Goal: Find specific page/section: Find specific page/section

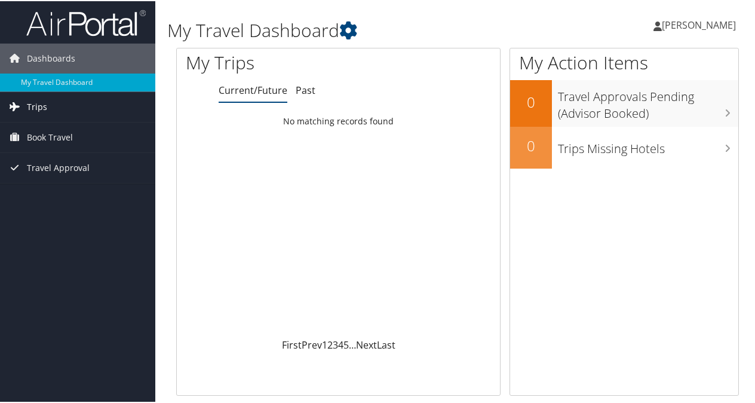
click at [60, 110] on link "Trips" at bounding box center [77, 106] width 155 height 30
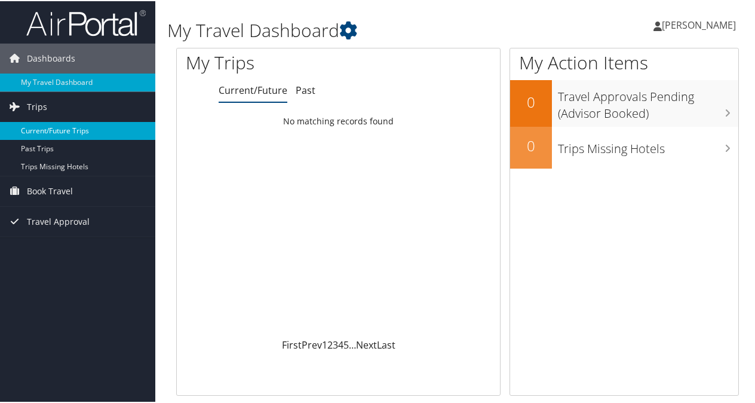
click at [65, 126] on link "Current/Future Trips" at bounding box center [77, 130] width 155 height 18
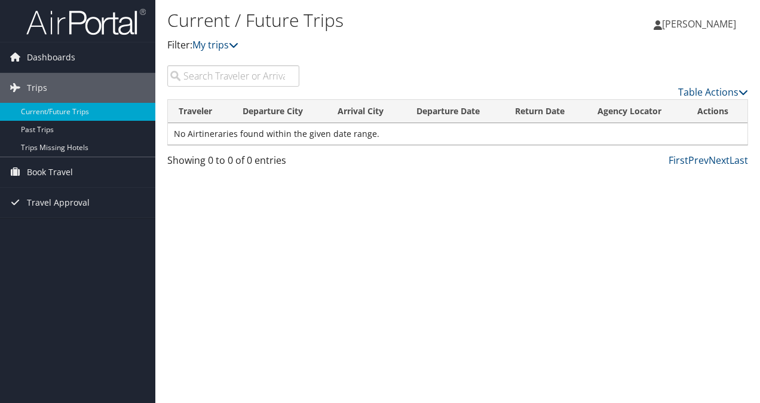
click at [271, 76] on input "search" at bounding box center [233, 76] width 132 height 22
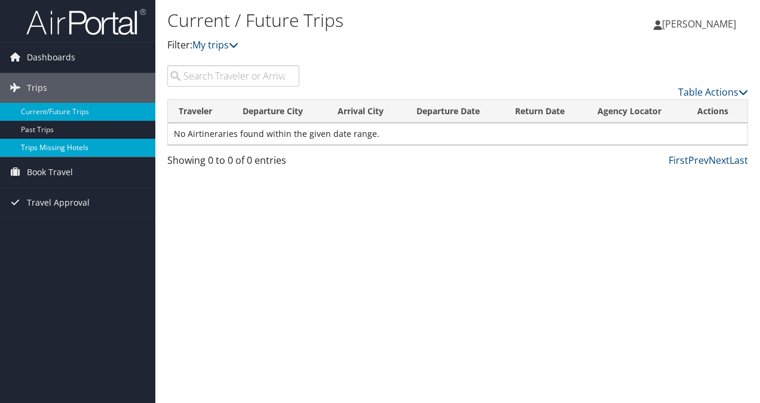
click at [94, 145] on link "Trips Missing Hotels" at bounding box center [77, 148] width 155 height 18
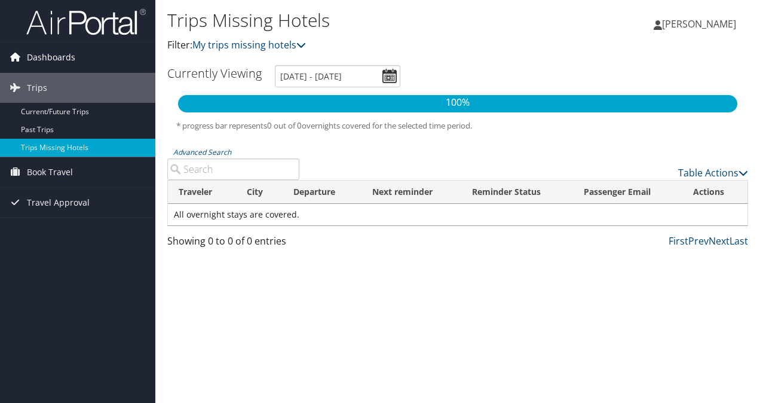
click at [65, 59] on span "Dashboards" at bounding box center [51, 57] width 48 height 30
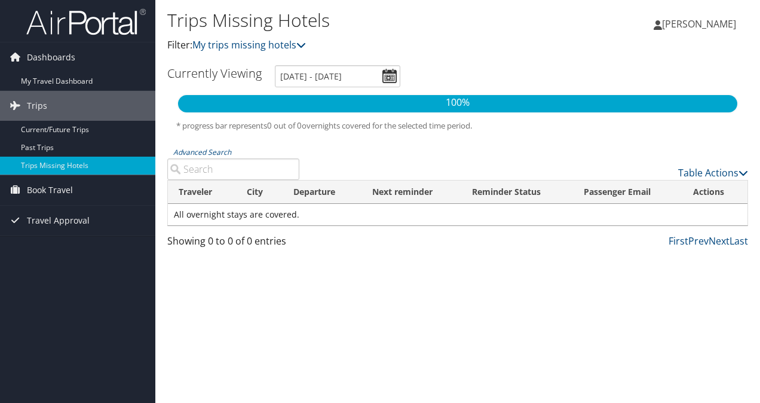
click at [82, 22] on img at bounding box center [85, 22] width 119 height 28
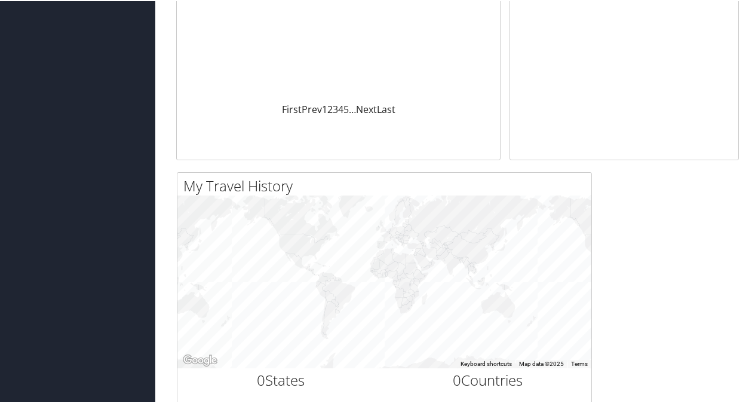
scroll to position [50, 0]
